Goal: Task Accomplishment & Management: Use online tool/utility

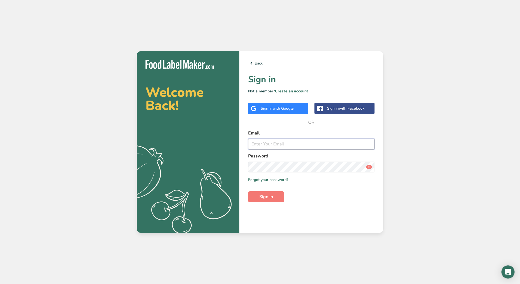
type input "[PERSON_NAME][EMAIL_ADDRESS][PERSON_NAME][DOMAIN_NAME]"
click at [273, 198] on span "Sign in" at bounding box center [267, 196] width 14 height 7
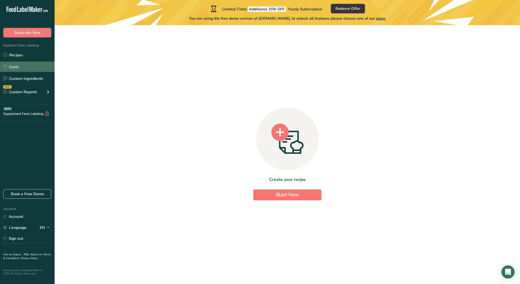
click at [12, 66] on link "Costs" at bounding box center [27, 66] width 55 height 10
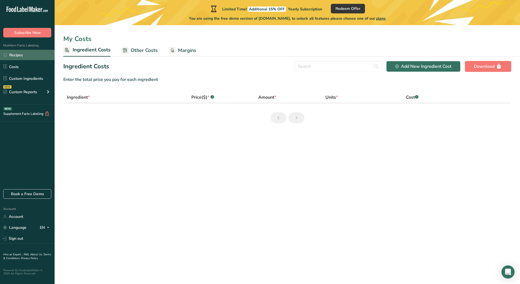
click at [17, 56] on link "Recipes" at bounding box center [27, 55] width 55 height 10
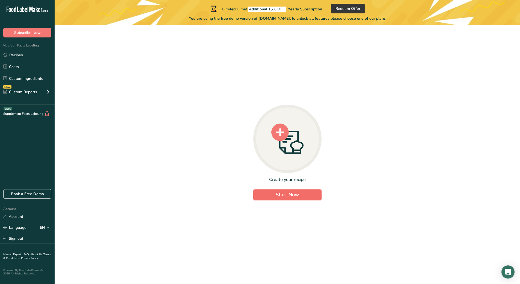
click at [296, 193] on span "Start Now" at bounding box center [287, 194] width 23 height 7
